Goal: Communication & Community: Answer question/provide support

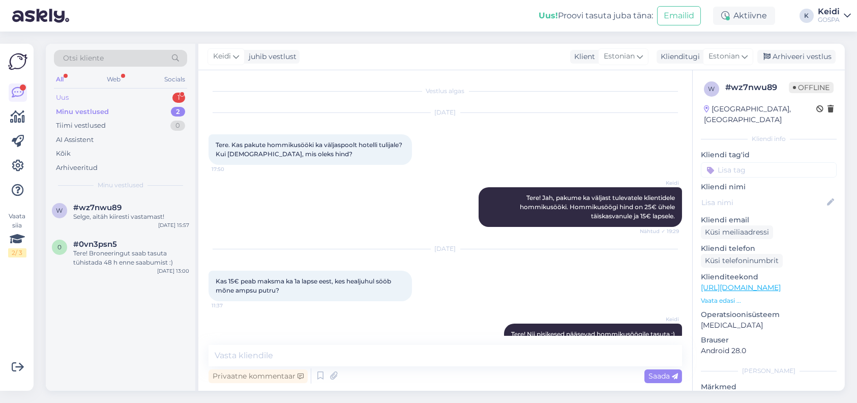
scroll to position [64, 0]
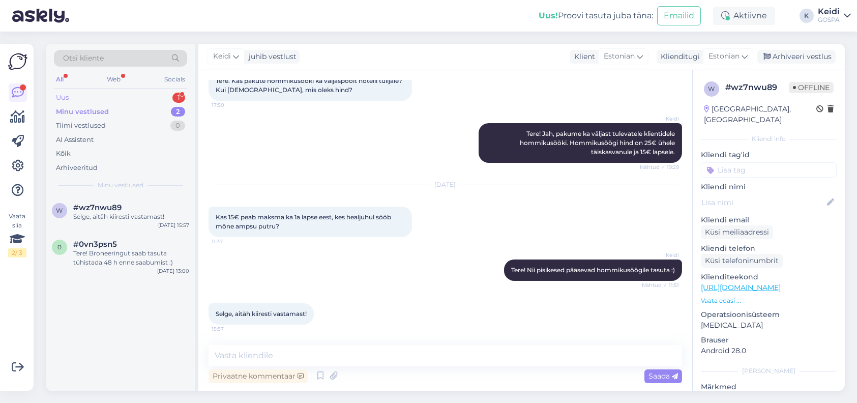
click at [85, 96] on div "Uus 1" at bounding box center [120, 98] width 133 height 14
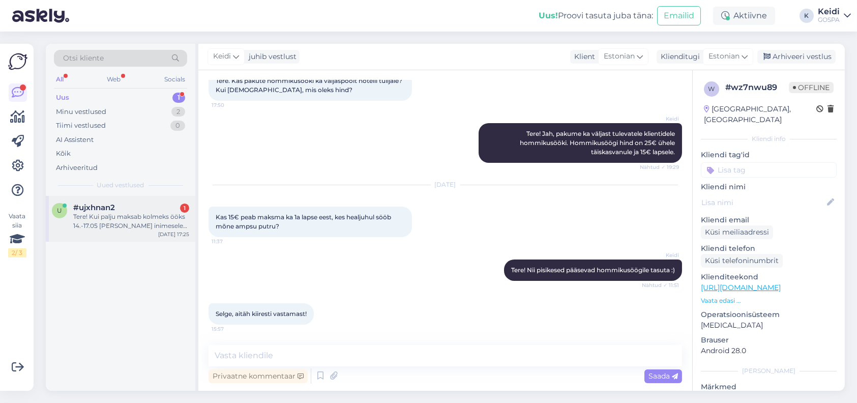
click at [87, 212] on div "Tere! Kui palju maksab kolmeks ööks 14.-17.05 [PERSON_NAME] inimesele ja ühele …" at bounding box center [131, 221] width 116 height 18
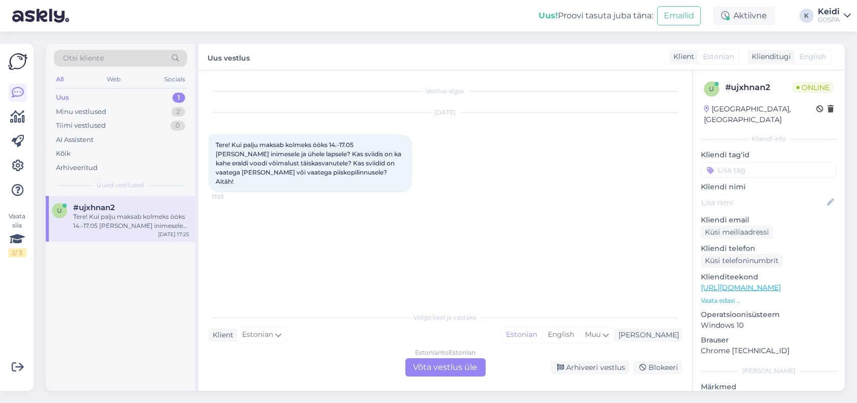
click at [462, 368] on div "Estonian to Estonian Võta vestlus üle" at bounding box center [446, 367] width 80 height 18
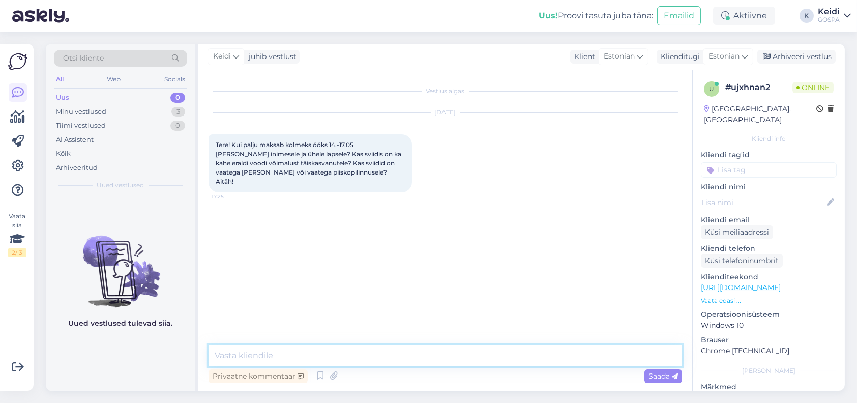
click at [383, 348] on textarea at bounding box center [446, 355] width 474 height 21
click at [282, 362] on textarea "Tere õhtust!" at bounding box center [446, 355] width 474 height 21
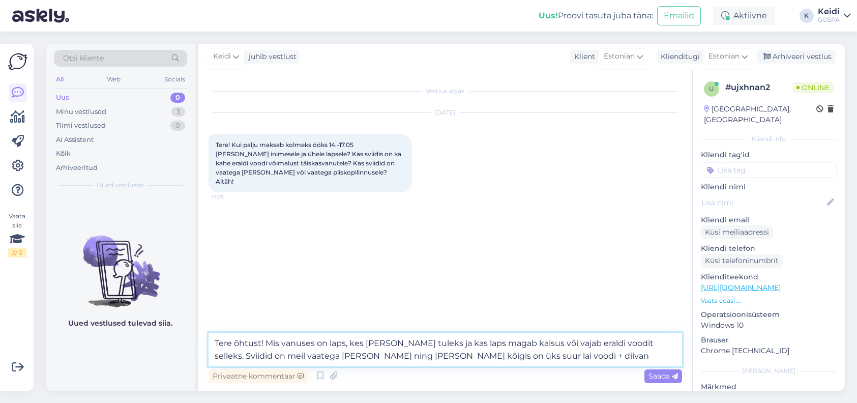
click at [469, 356] on textarea "Tere õhtust! Mis vanuses on laps, kes [PERSON_NAME] tuleks ja kas laps magab ka…" at bounding box center [446, 350] width 474 height 34
click at [524, 356] on textarea "Tere õhtust! Mis vanuses on laps, kes [PERSON_NAME] tuleks ja kas laps magab ka…" at bounding box center [446, 350] width 474 height 34
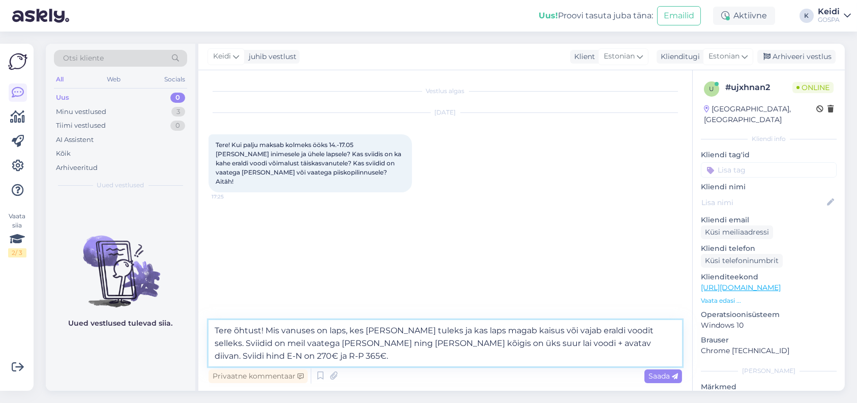
click at [620, 346] on textarea "Tere õhtust! Mis vanuses on laps, kes [PERSON_NAME] tuleks ja kas laps magab ka…" at bounding box center [446, 343] width 474 height 46
click at [238, 352] on textarea "Tere õhtust! Mis vanuses on laps, kes [PERSON_NAME] tuleks ja kas laps magab ka…" at bounding box center [446, 343] width 474 height 46
type textarea "Tere õhtust! Mis vanuses on laps, kes [PERSON_NAME] tuleks ja kas laps magab ka…"
click at [658, 376] on span "Saada" at bounding box center [664, 375] width 30 height 9
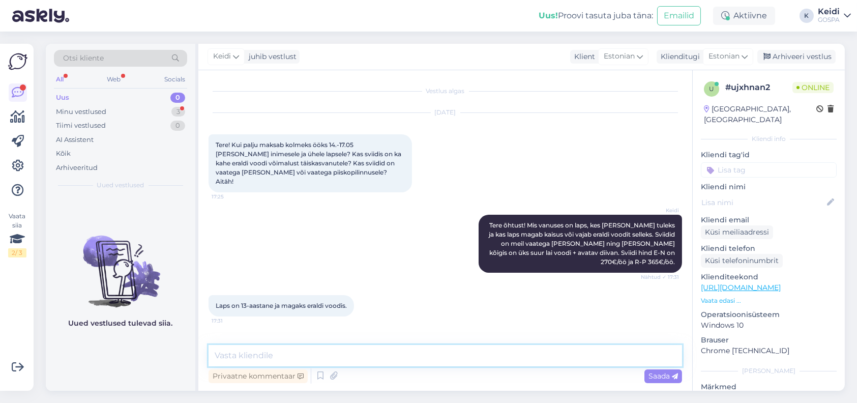
click at [285, 351] on textarea at bounding box center [446, 355] width 474 height 21
click at [366, 357] on textarea "Sviidi hind oleks sel perioodil 1000€ + lisavoodi tasu" at bounding box center [446, 355] width 474 height 21
click at [458, 355] on textarea "Sviidi hind oleks sel perioodil 1000€ + lapse lisavoodi tasu" at bounding box center [446, 355] width 474 height 21
drag, startPoint x: 448, startPoint y: 356, endPoint x: 467, endPoint y: 356, distance: 18.8
click at [467, 356] on textarea "Sviidi hind oleks sel perioodil 1000€ + lapse lisavoodi tasu 28€" at bounding box center [446, 355] width 474 height 21
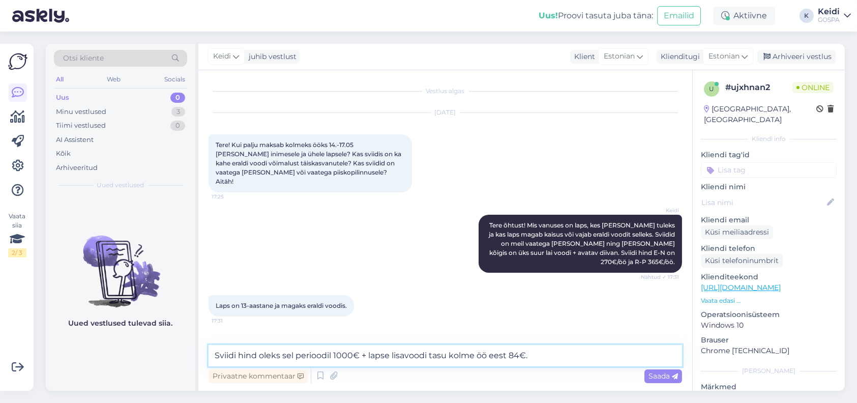
click at [258, 351] on textarea "Sviidi hind oleks sel perioodil 1000€ + lapse lisavoodi tasu kolme öö eest 84€." at bounding box center [446, 355] width 474 height 21
click at [563, 356] on textarea "Sviidi hind kokku oleks sel perioodil 1000€ + lapse lisavoodi tasu kolme öö ees…" at bounding box center [446, 355] width 474 height 21
type textarea "Sviidi hind kokku oleks sel perioodil 1000€ + lapse lisavoodi tasu kolme öö ees…"
click at [666, 375] on span "Saada" at bounding box center [664, 375] width 30 height 9
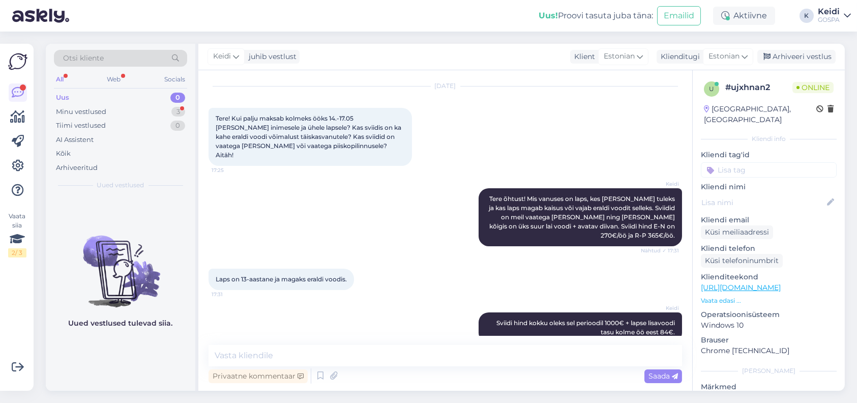
scroll to position [79, 0]
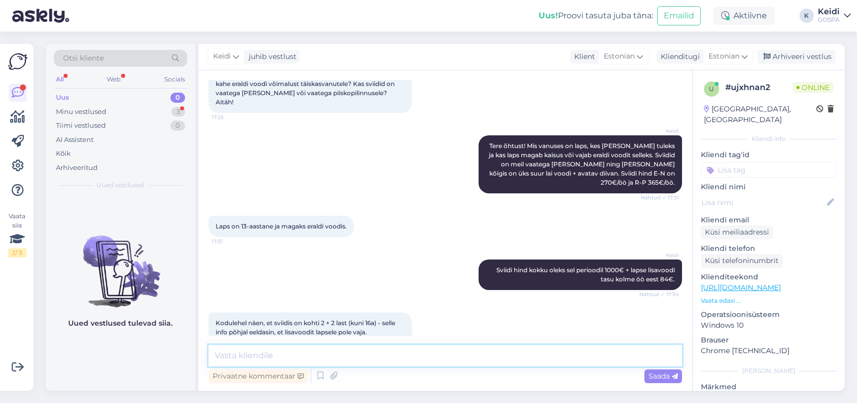
click at [226, 360] on textarea at bounding box center [446, 355] width 474 height 21
click at [323, 356] on textarea "Sviit tõepoolest mahutab 2+2last" at bounding box center [446, 355] width 474 height 21
click at [392, 355] on textarea "Sviit tõepoolest mahutab 2 täiskasvanut + 2last" at bounding box center [446, 355] width 474 height 21
click at [418, 356] on textarea "Sviit tõepoolest mahutab 2 täiskasvanut + 2 last" at bounding box center [446, 355] width 474 height 21
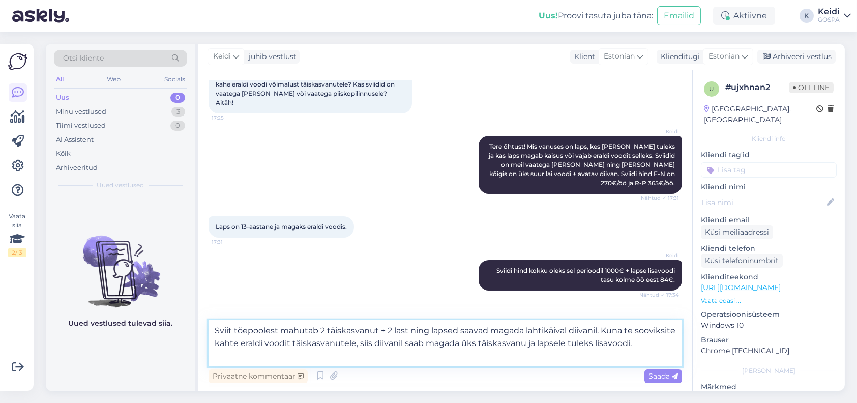
scroll to position [104, 0]
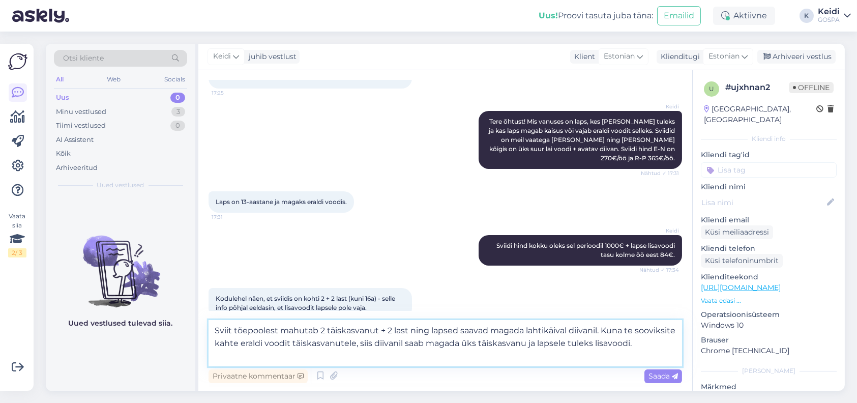
click at [427, 330] on textarea "Sviit tõepoolest mahutab 2 täiskasvanut + 2 last ning lapsed saavad magada laht…" at bounding box center [446, 343] width 474 height 46
type textarea "Sviit tõepoolest mahutab 2 täiskasvanut + 2 last, kus lapsed saavad magada laht…"
click at [657, 373] on span "Saada" at bounding box center [664, 375] width 30 height 9
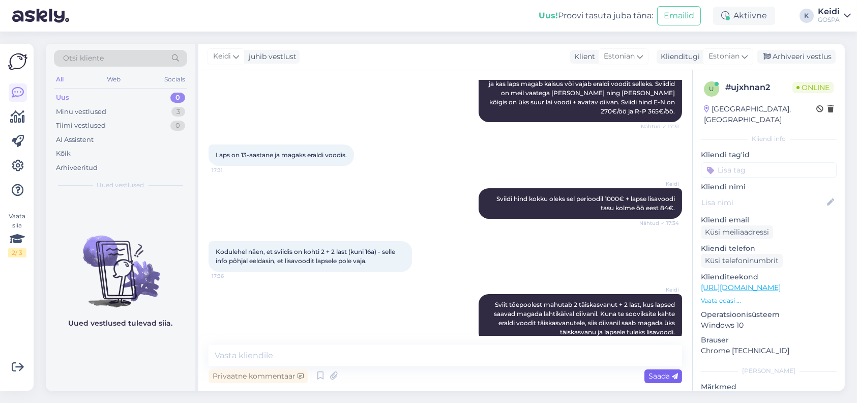
scroll to position [204, 0]
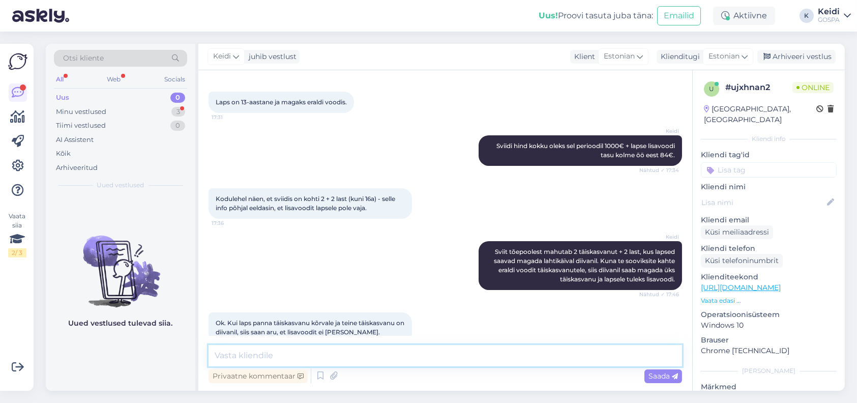
click at [272, 352] on textarea at bounding box center [446, 355] width 474 height 21
type textarea "J"
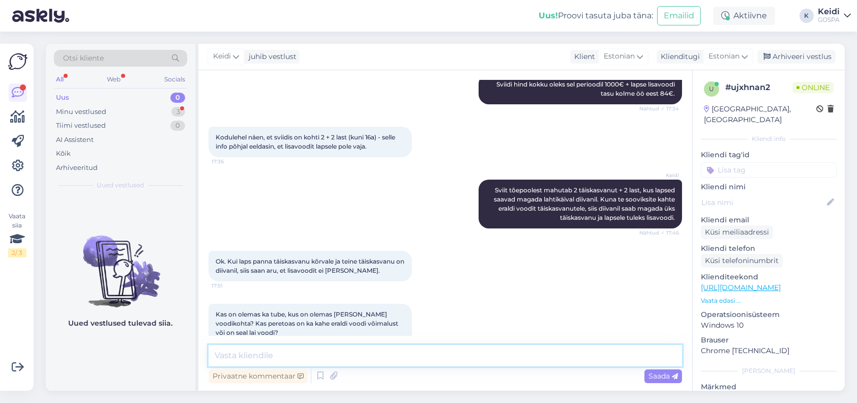
click at [275, 358] on textarea at bounding box center [446, 355] width 474 height 21
click at [404, 355] on textarea "Kahjuks ei [PERSON_NAME] kolme eraldi voodiga tube. Standard tubadesse on võima…" at bounding box center [446, 355] width 474 height 21
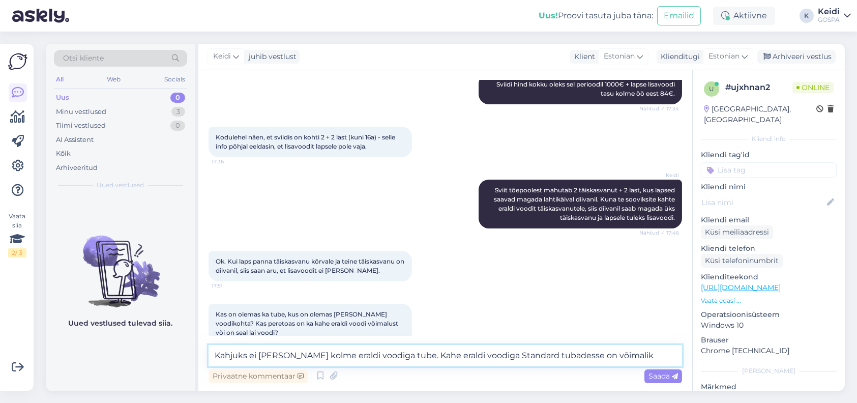
click at [631, 356] on textarea "Kahjuks ei [PERSON_NAME] kolme eraldi voodiga tube. Kahe eraldi voodiga Standar…" at bounding box center [446, 355] width 474 height 21
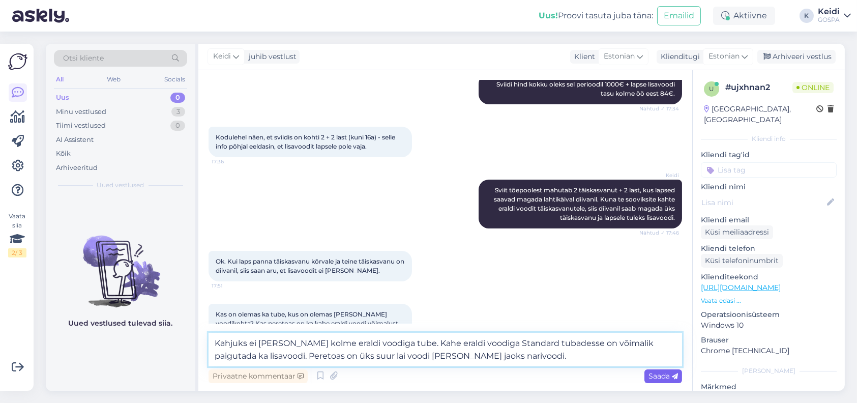
type textarea "Kahjuks ei [PERSON_NAME] kolme eraldi voodiga tube. Kahe eraldi voodiga Standar…"
click at [654, 374] on span "Saada" at bounding box center [664, 375] width 30 height 9
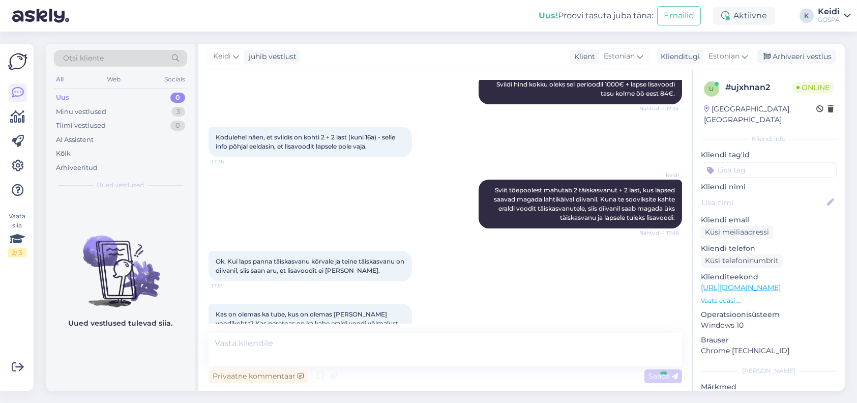
scroll to position [337, 0]
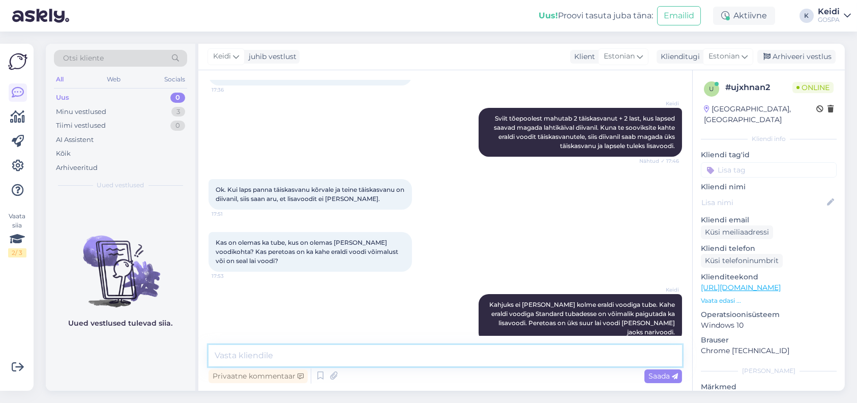
click at [238, 356] on textarea at bounding box center [446, 355] width 474 height 21
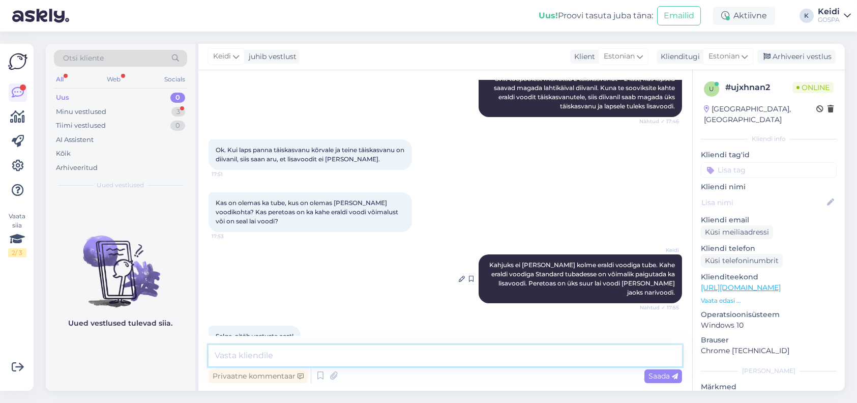
scroll to position [380, 0]
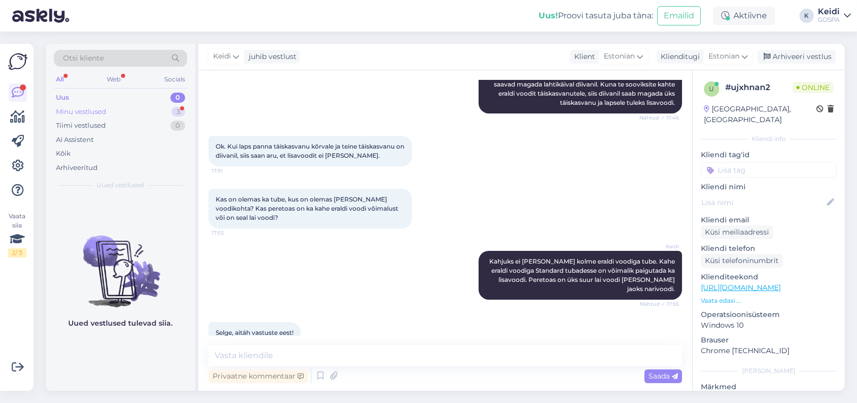
click at [97, 110] on div "Minu vestlused" at bounding box center [81, 112] width 50 height 10
